Goal: Information Seeking & Learning: Learn about a topic

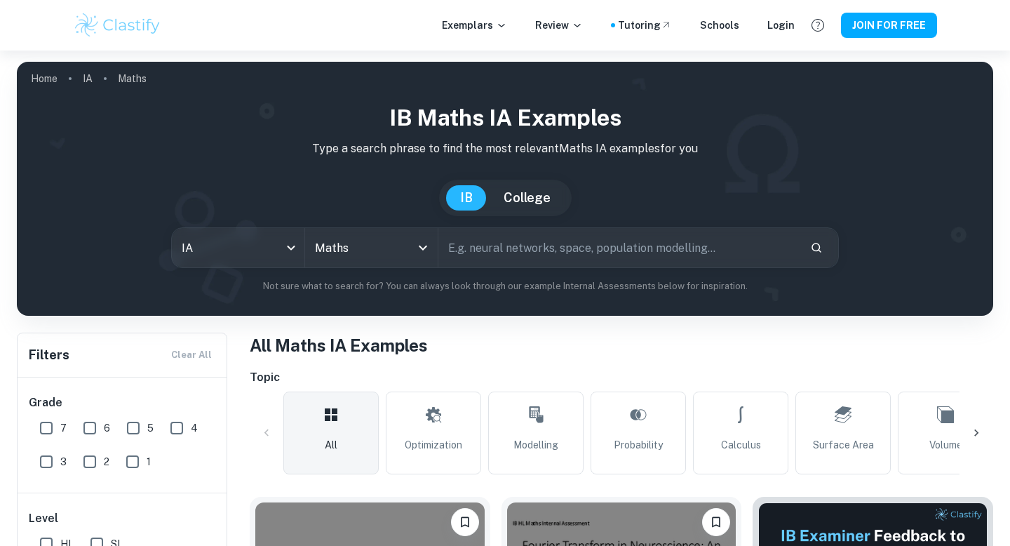
scroll to position [471, 0]
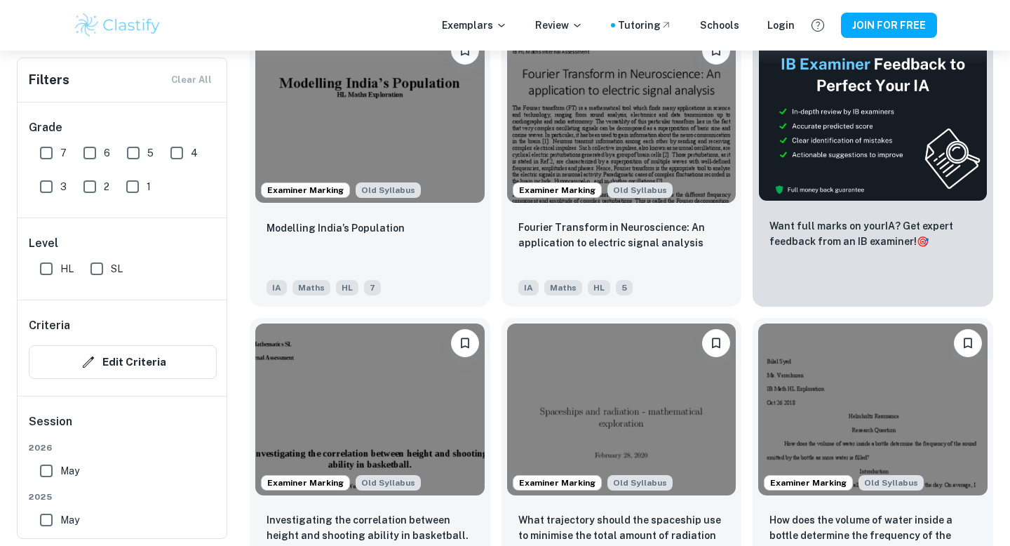
click at [53, 154] on input "7" at bounding box center [46, 153] width 28 height 28
checkbox input "true"
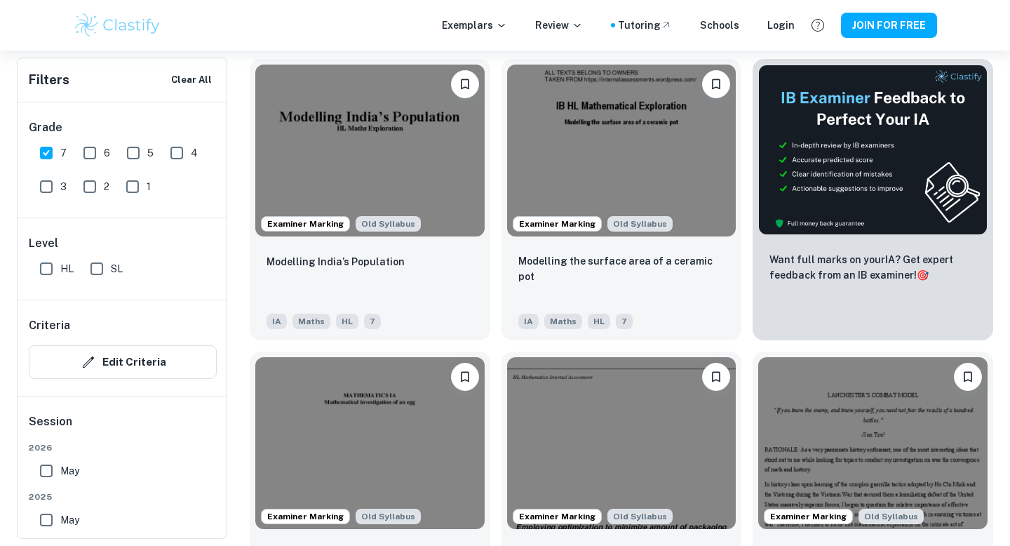
scroll to position [505, 0]
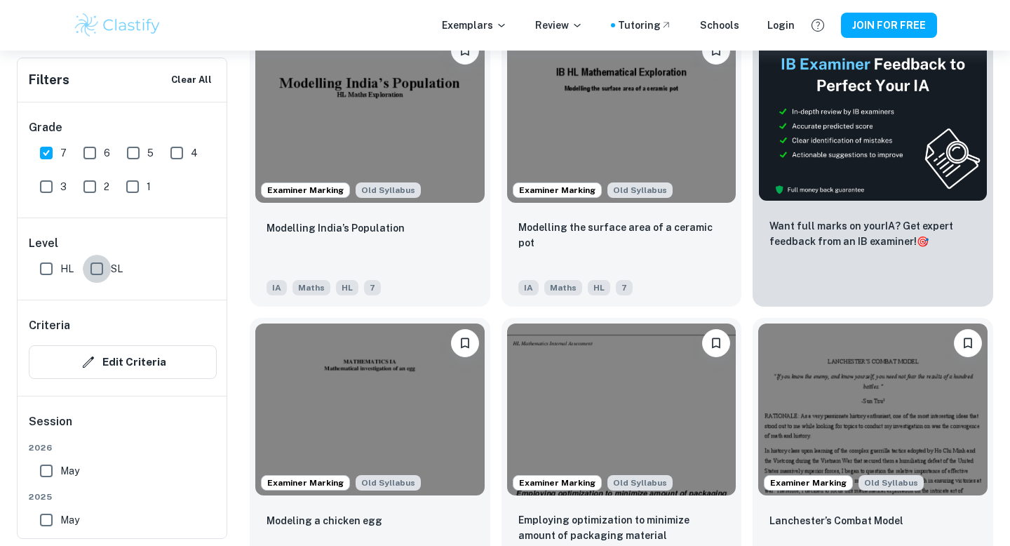
click at [101, 264] on input "SL" at bounding box center [97, 269] width 28 height 28
checkbox input "true"
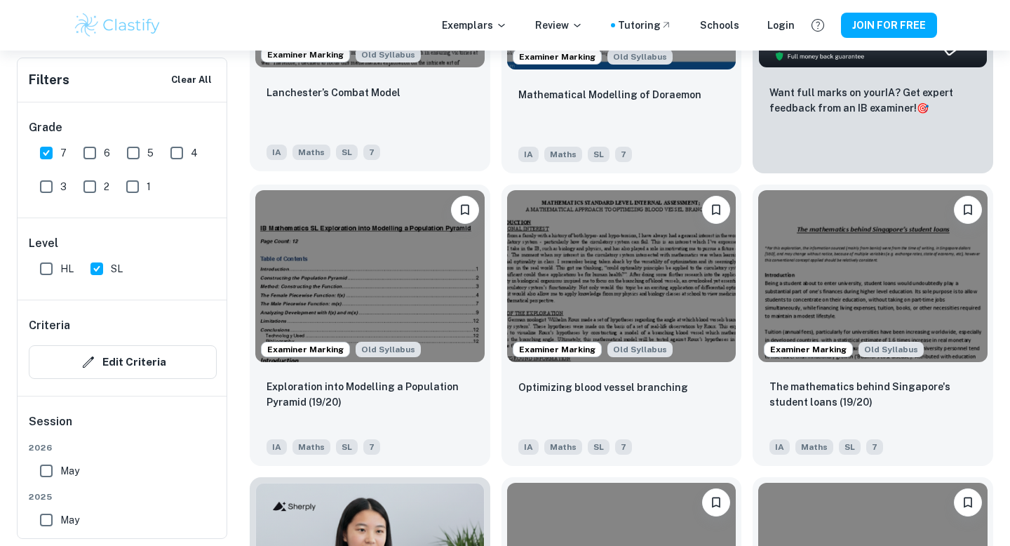
scroll to position [640, 0]
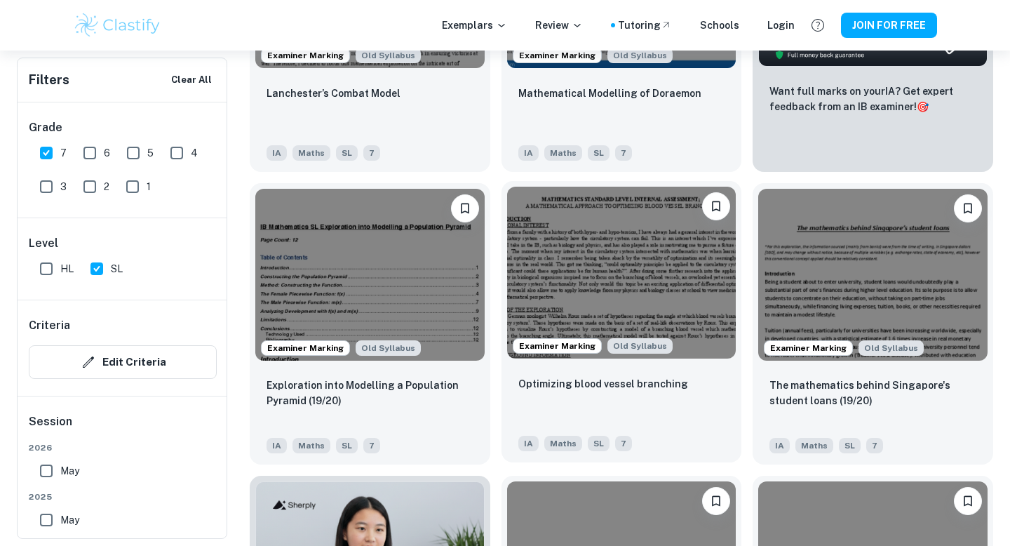
click at [551, 265] on img at bounding box center [621, 273] width 229 height 172
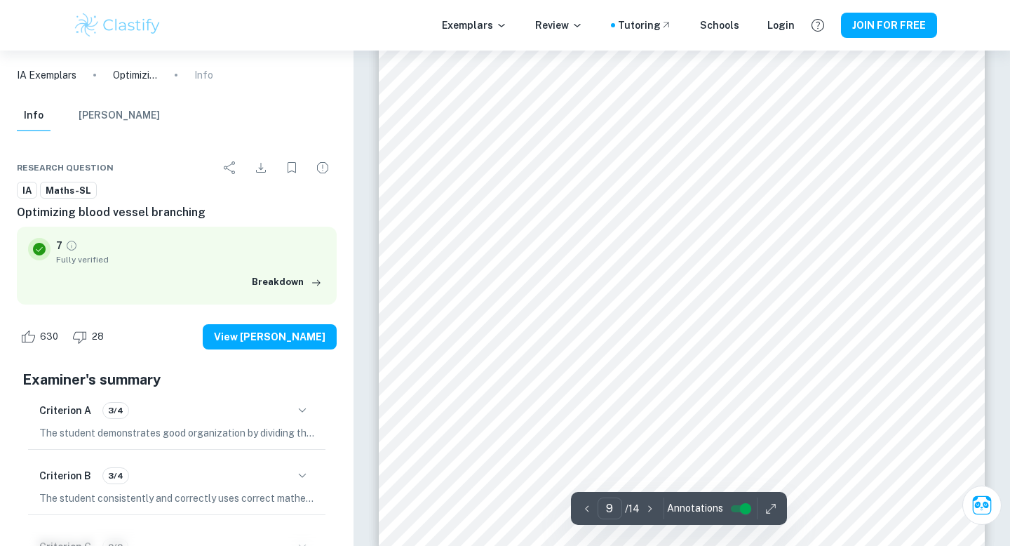
scroll to position [7586, 0]
type input "13"
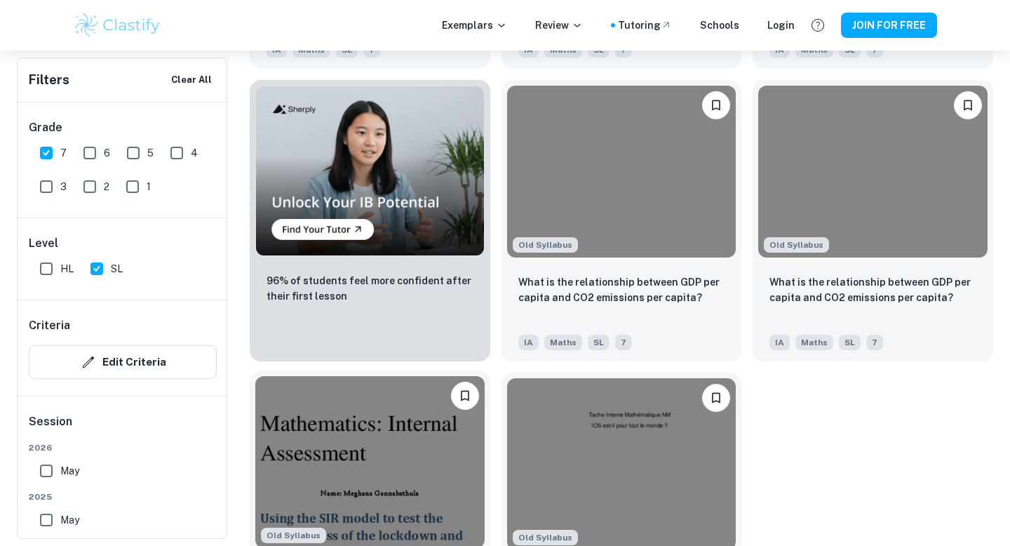
scroll to position [981, 0]
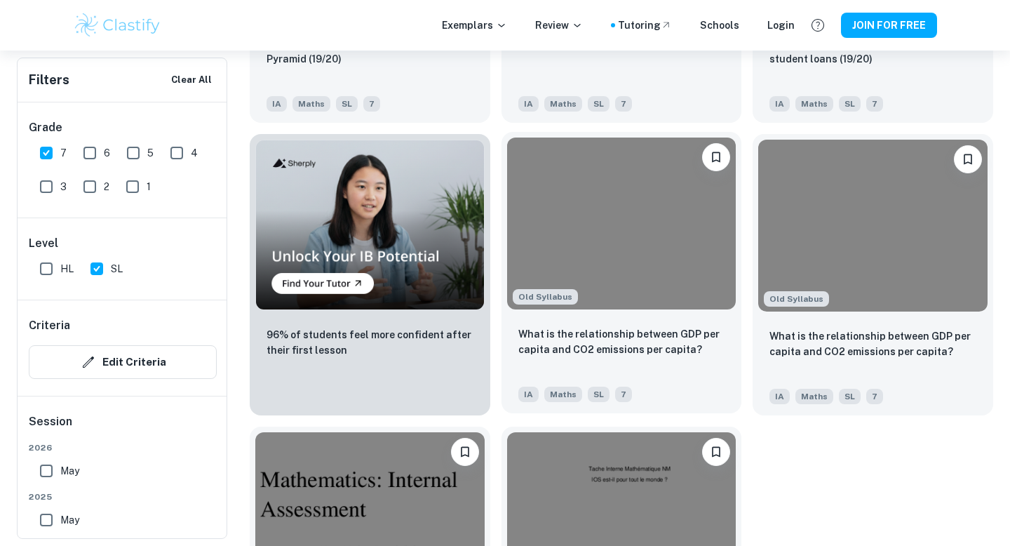
click at [635, 274] on img at bounding box center [621, 223] width 229 height 172
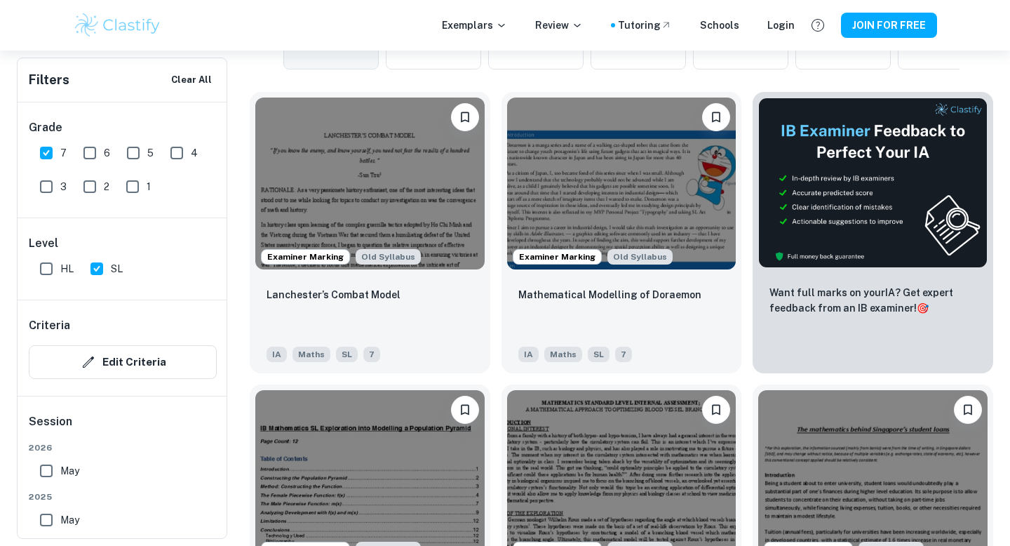
scroll to position [516, 0]
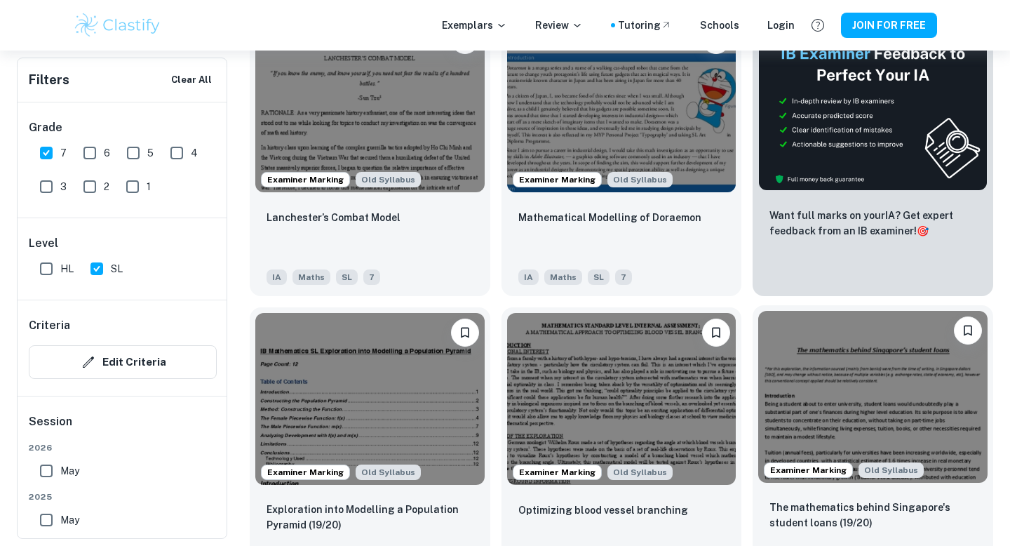
click at [816, 427] on img at bounding box center [872, 397] width 229 height 172
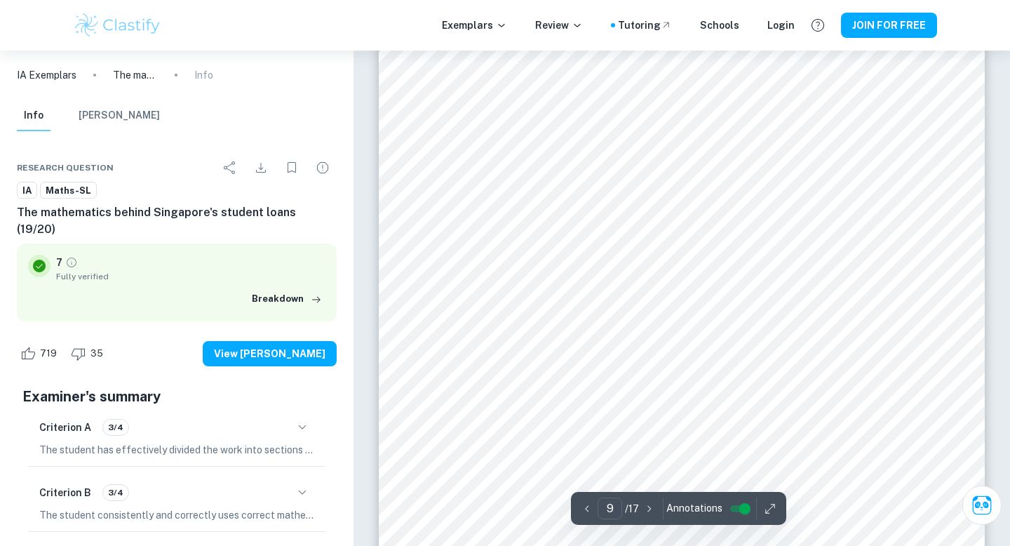
scroll to position [7326, 0]
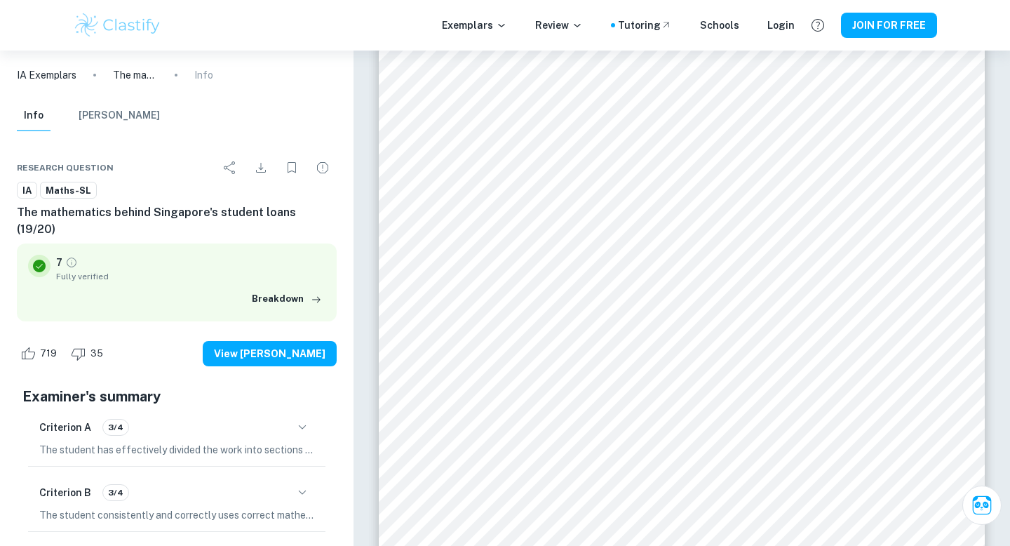
click at [218, 213] on h6 "The mathematics behind Singapore's student loans (19/20)" at bounding box center [177, 221] width 320 height 34
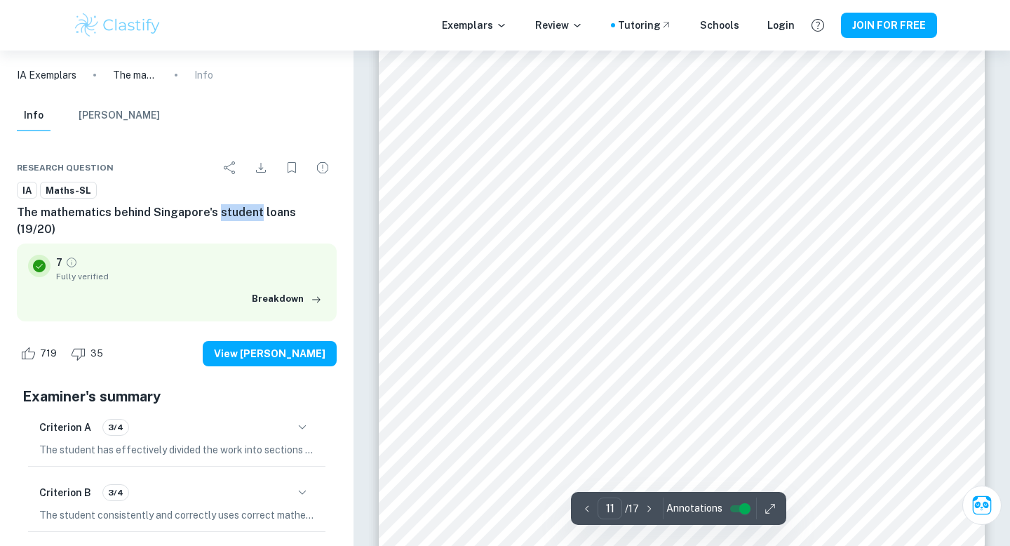
scroll to position [9273, 0]
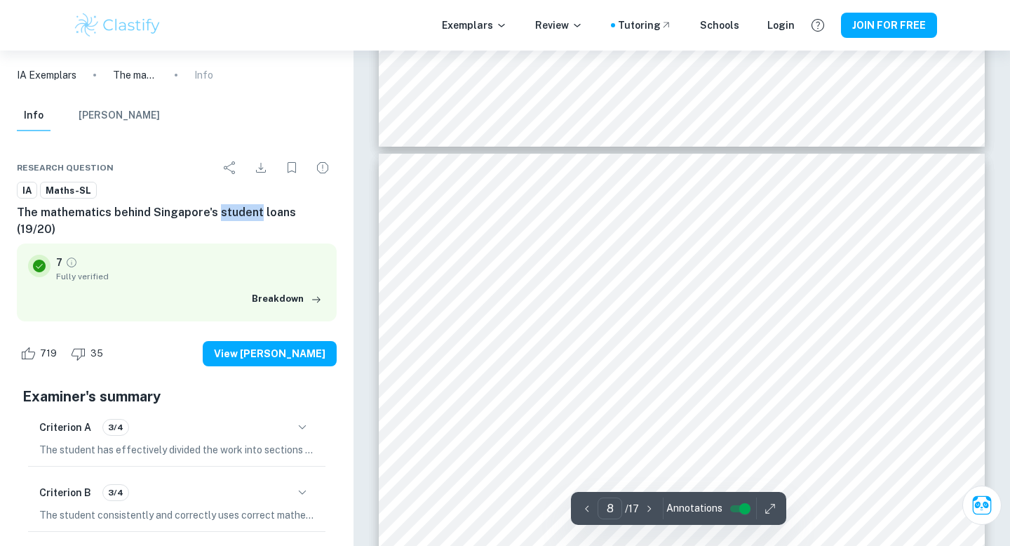
type input "7"
